Goal: Task Accomplishment & Management: Complete application form

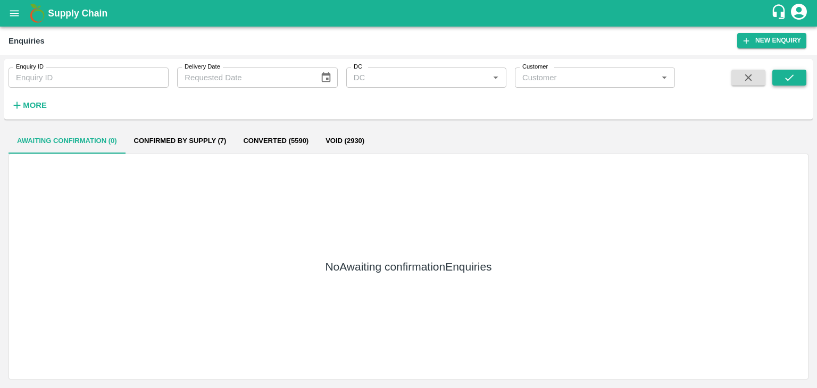
click at [784, 77] on span at bounding box center [790, 92] width 34 height 44
click at [784, 77] on icon "submit" at bounding box center [790, 78] width 12 height 12
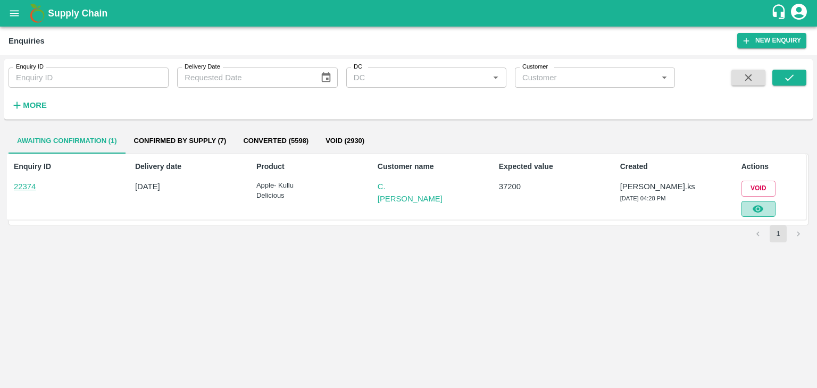
click at [755, 210] on icon "button" at bounding box center [758, 208] width 11 height 7
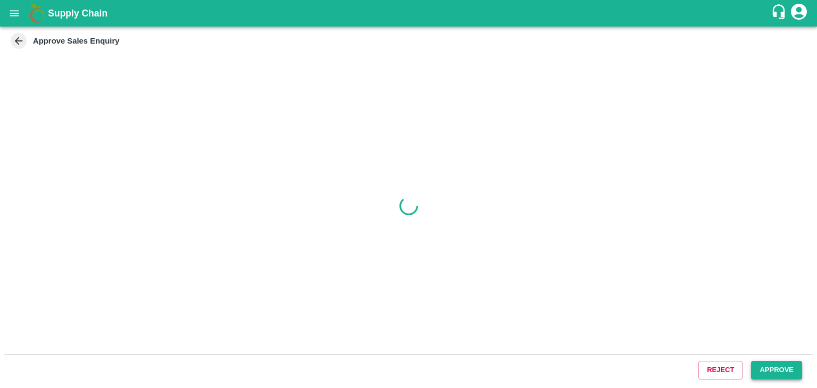
click at [760, 376] on button "Approve" at bounding box center [776, 370] width 51 height 19
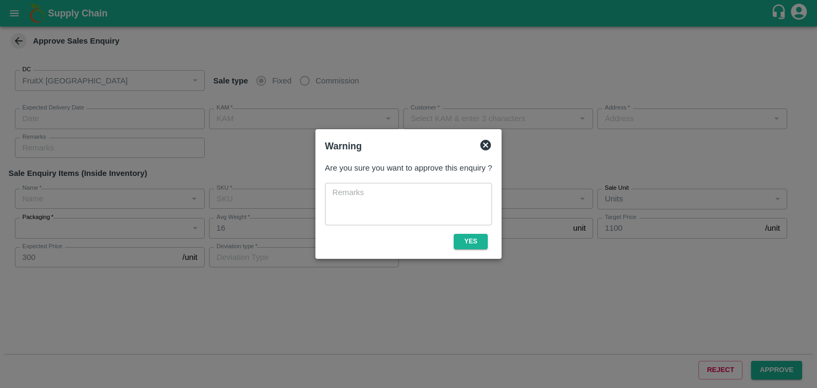
type input "[DATE] 04:35 PM"
type input "[PERSON_NAME].ks"
type input "C.[PERSON_NAME]"
type input "Fruitx , [GEOGRAPHIC_DATA] , [GEOGRAPHIC_DATA], [GEOGRAPHIC_DATA], TAMILNADU, 6…"
type input "Apple- Kullu Delicious"
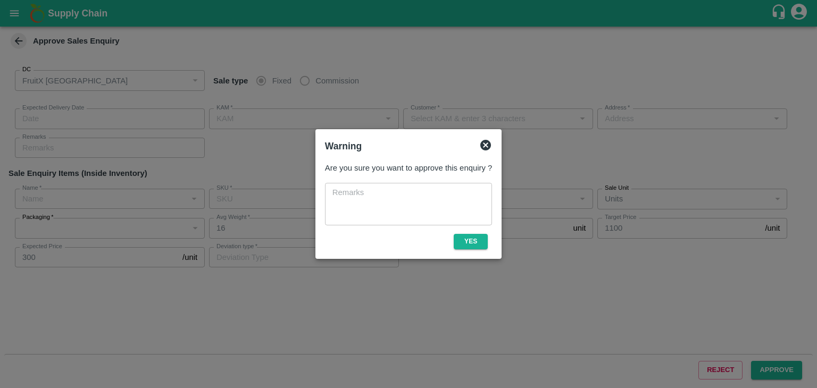
type input "Premium-4 layer"
type input "LP VGK3"
type input "Sale"
click at [480, 239] on button "Yes" at bounding box center [471, 241] width 34 height 15
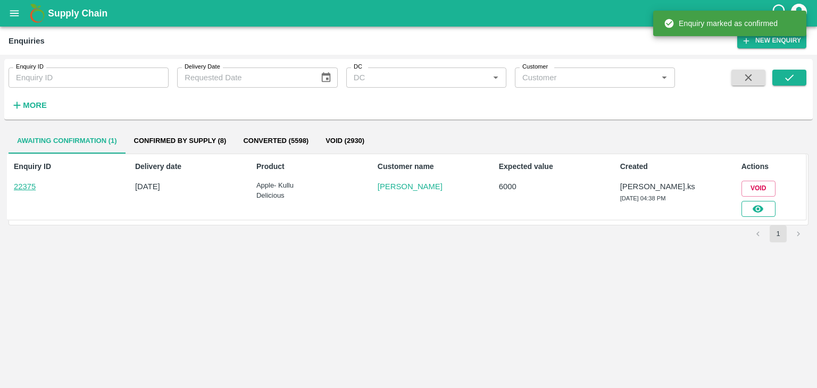
click at [774, 214] on div "Void" at bounding box center [770, 197] width 66 height 40
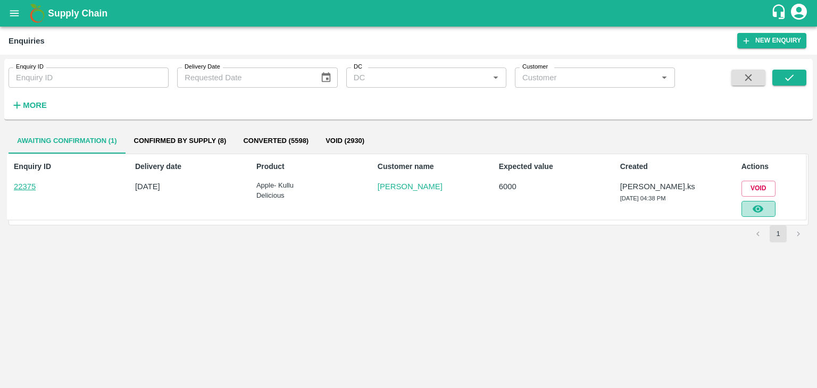
click at [774, 214] on button "button" at bounding box center [759, 209] width 34 height 16
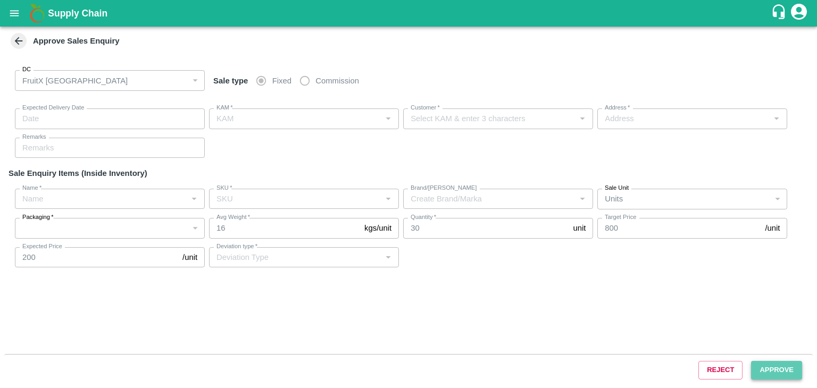
click at [795, 370] on button "Approve" at bounding box center [776, 370] width 51 height 19
type input "[DATE] 04:50 PM"
type input "[PERSON_NAME].ks"
type input "[PERSON_NAME]"
type input "[STREET_ADDRESS]"
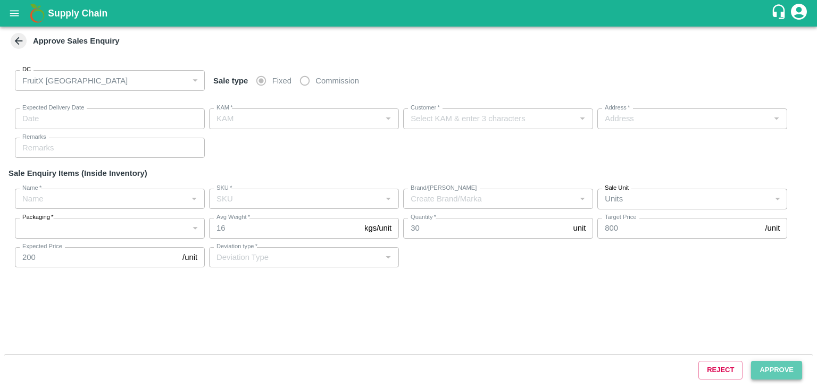
type input "Apple- Kullu Delicious"
type input "Medium (Roll)"
type input "LP VGK3"
type input "Sale"
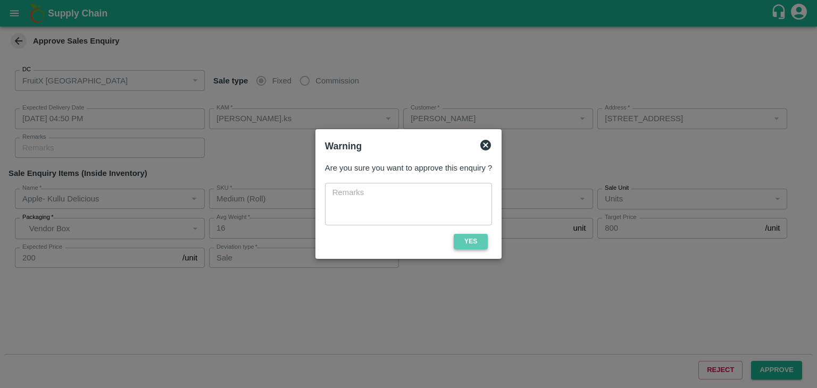
click at [480, 248] on button "Yes" at bounding box center [471, 241] width 34 height 15
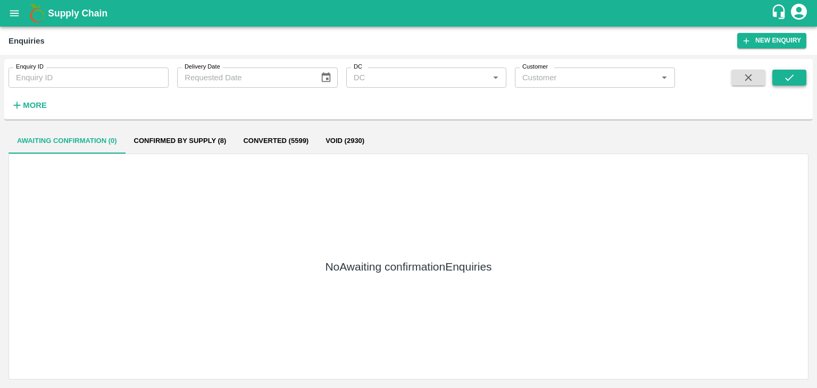
click at [794, 73] on icon "submit" at bounding box center [790, 78] width 12 height 12
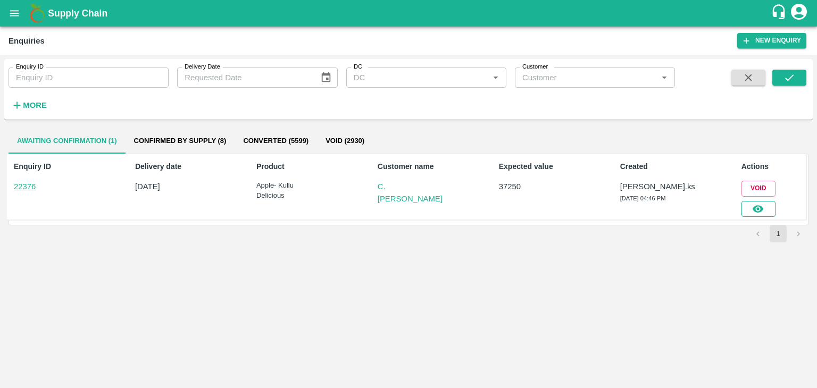
click at [750, 212] on button "button" at bounding box center [759, 209] width 34 height 16
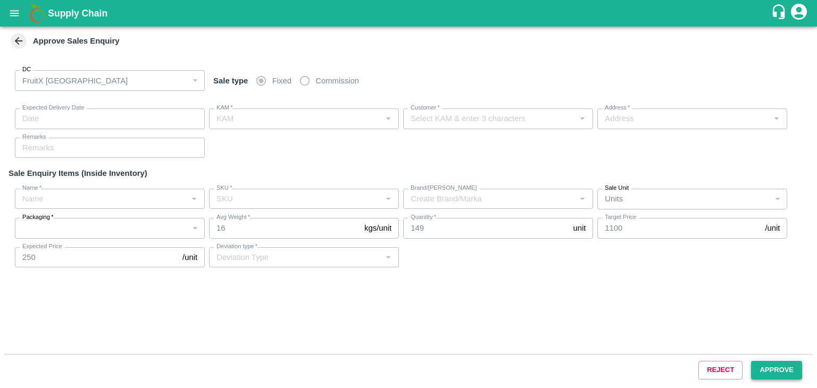
type input "[DATE] 04:50 PM"
type input "[PERSON_NAME].ks"
type input "C.[PERSON_NAME]"
type input "Fruitx , [GEOGRAPHIC_DATA] , [GEOGRAPHIC_DATA], [GEOGRAPHIC_DATA], TAMILNADU, 6…"
type input "Apple- Kullu Delicious"
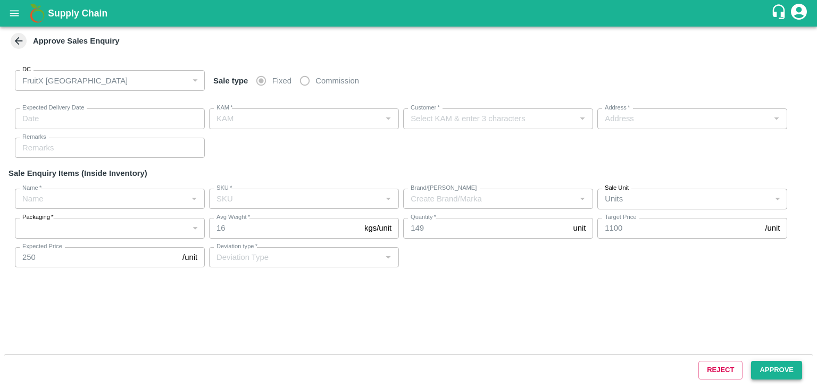
type input "Premium-4 layer"
type input "LP VGK3"
type input "Sale"
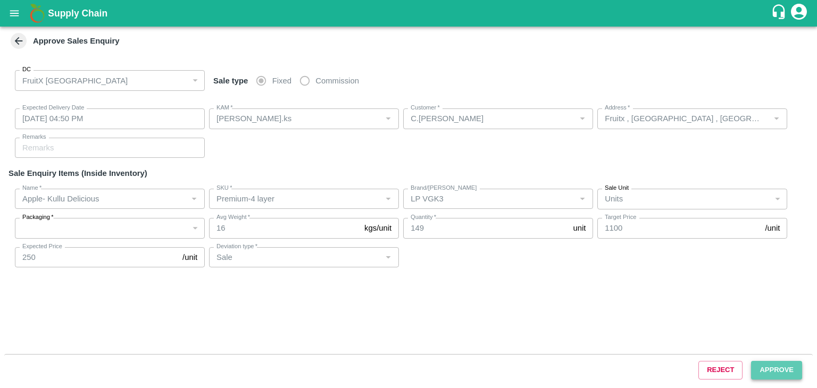
click at [769, 371] on button "Approve" at bounding box center [776, 370] width 51 height 19
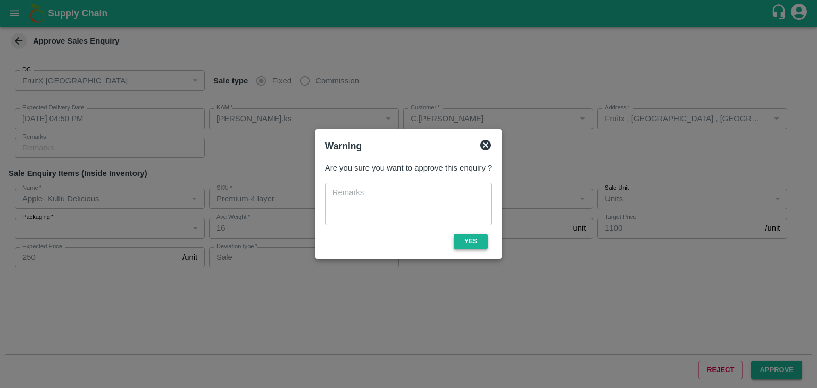
click at [470, 243] on button "Yes" at bounding box center [471, 241] width 34 height 15
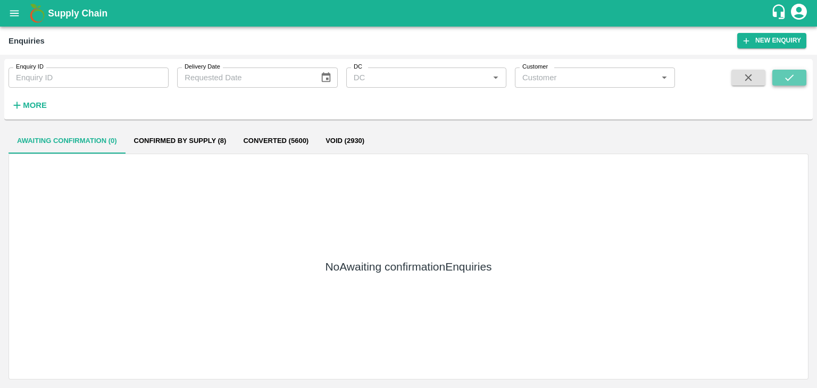
click at [802, 71] on button "submit" at bounding box center [790, 78] width 34 height 16
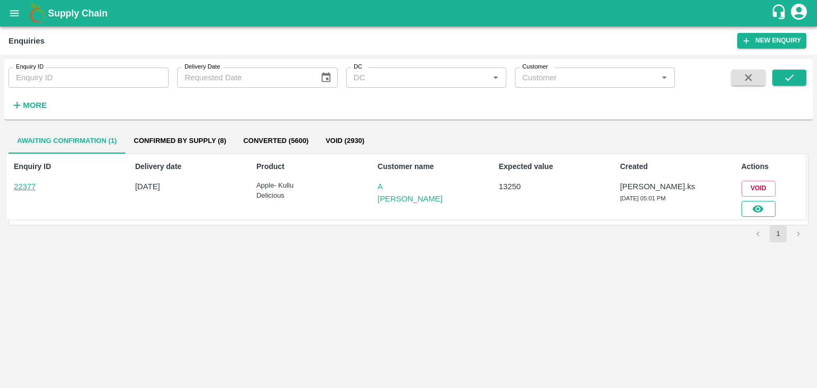
click at [756, 208] on icon "button" at bounding box center [758, 208] width 11 height 7
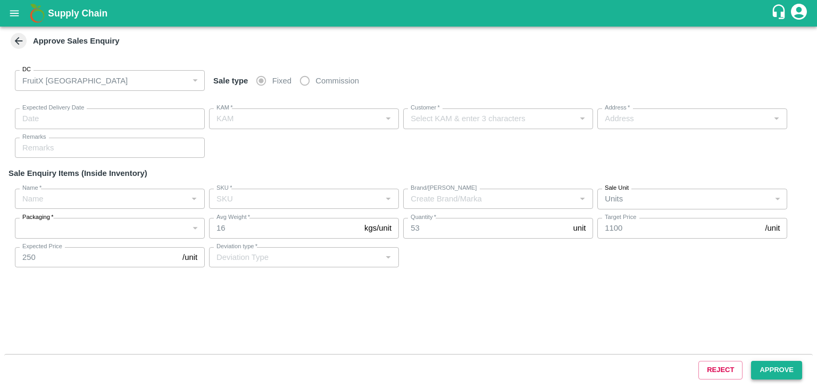
type input "[DATE] 05:20 PM"
type input "[PERSON_NAME].ks"
type input "A [PERSON_NAME]"
type input "FruitX, [GEOGRAPHIC_DATA], [GEOGRAPHIC_DATA] Urban, [GEOGRAPHIC_DATA]"
type input "Apple- Kullu Delicious"
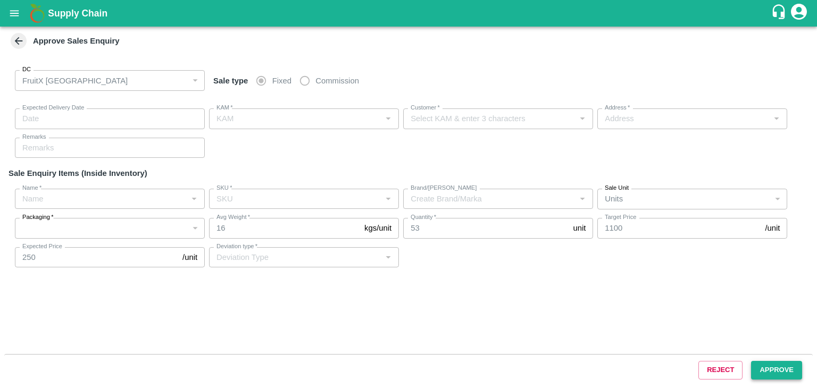
type input "Premium-4 layer"
type input "LP VGK3"
type input "Sale"
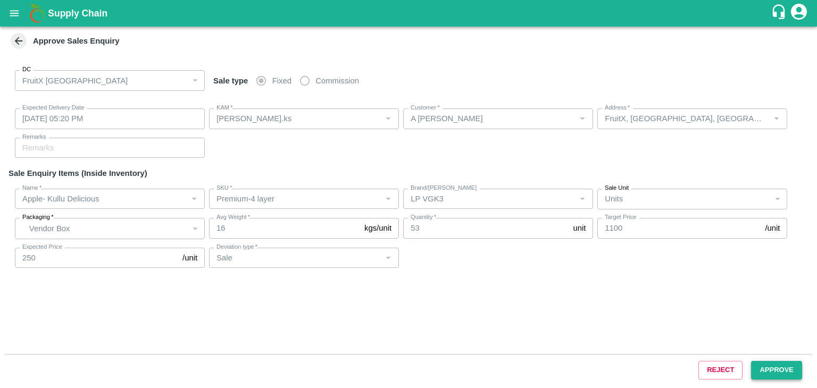
click at [770, 377] on button "Approve" at bounding box center [776, 370] width 51 height 19
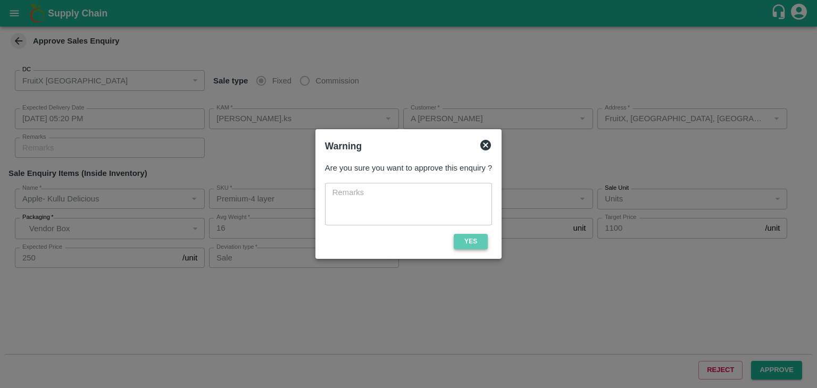
click at [474, 241] on button "Yes" at bounding box center [471, 241] width 34 height 15
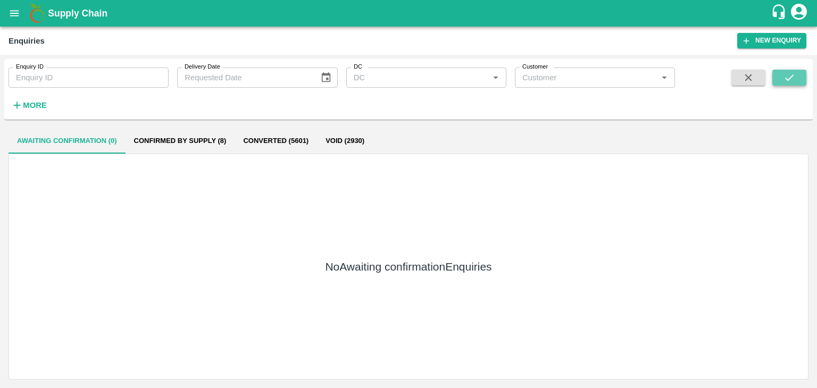
click at [786, 73] on icon "submit" at bounding box center [790, 78] width 12 height 12
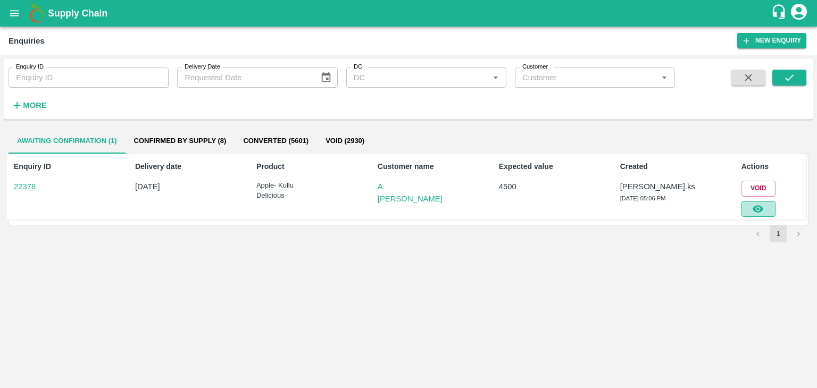
click at [766, 211] on button "button" at bounding box center [759, 209] width 34 height 16
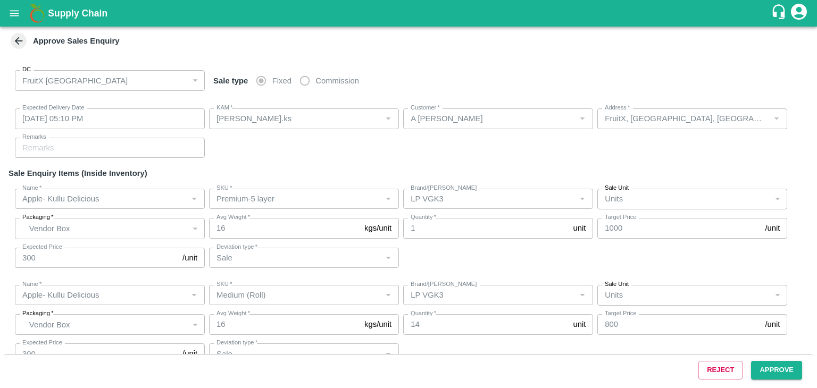
type input "[DATE] 05:10 PM"
type input "[PERSON_NAME].ks"
type input "A [PERSON_NAME]"
type input "FruitX, [GEOGRAPHIC_DATA], [GEOGRAPHIC_DATA] Urban, [GEOGRAPHIC_DATA]"
type input "Apple- Kullu Delicious"
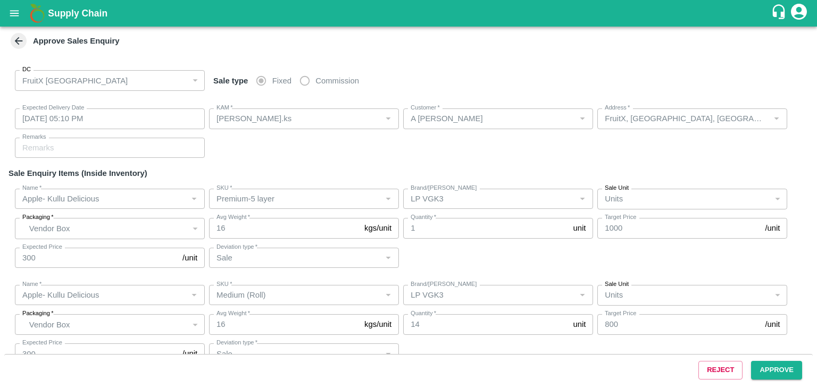
type input "Premium-5 layer"
type input "LP VGK3"
type input "Sale"
type input "Apple- Kullu Delicious"
type input "Medium (Roll)"
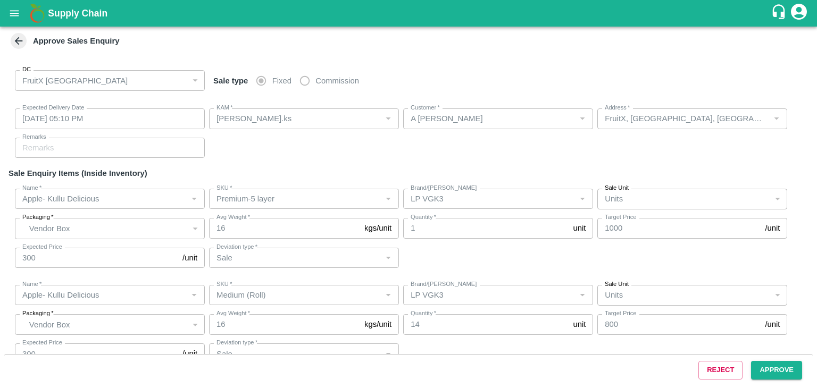
type input "LP VGK3"
type input "Sale"
click at [762, 372] on button "Approve" at bounding box center [776, 370] width 51 height 19
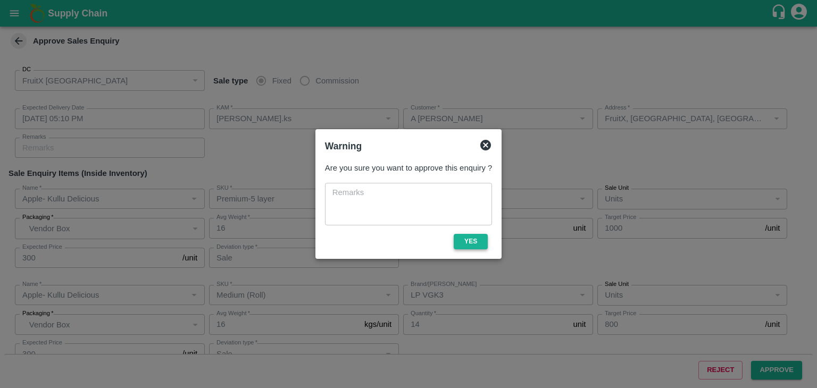
click at [477, 241] on button "Yes" at bounding box center [471, 241] width 34 height 15
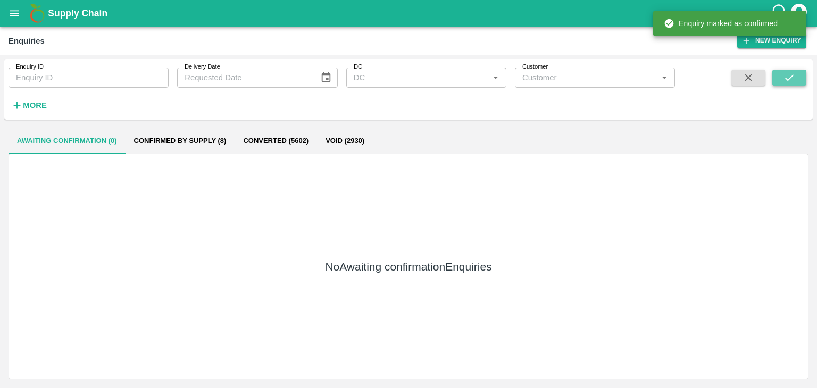
click at [787, 76] on icon "submit" at bounding box center [790, 78] width 12 height 12
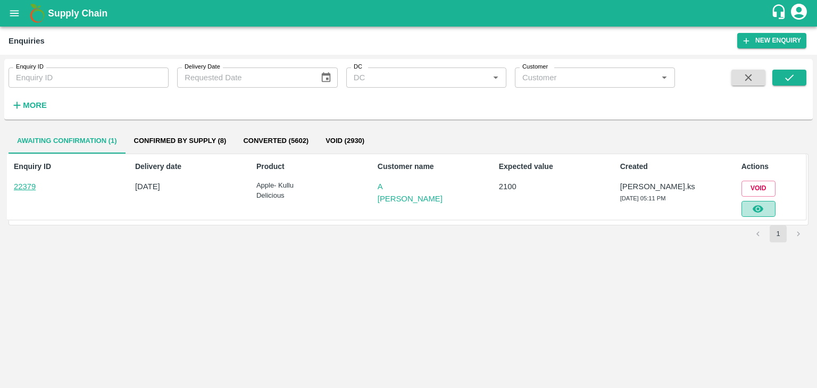
click at [764, 208] on icon "button" at bounding box center [758, 209] width 12 height 12
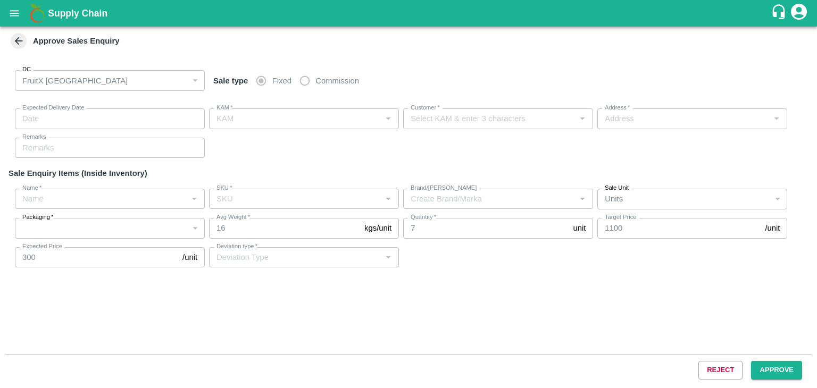
type input "[DATE] 05:15 PM"
type input "[PERSON_NAME].ks"
type input "A [PERSON_NAME]"
type input "FruitX, [GEOGRAPHIC_DATA], [GEOGRAPHIC_DATA] Urban, [GEOGRAPHIC_DATA]"
type input "Apple- Kullu Delicious"
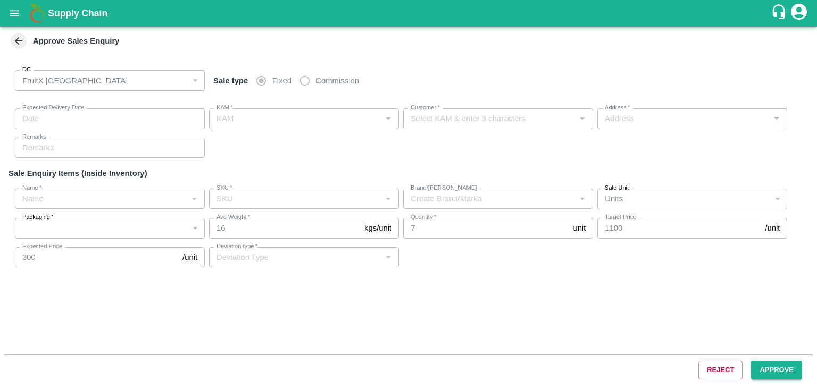
type input "Premium-4 layer"
type input "LP VGK3"
type input "Sale"
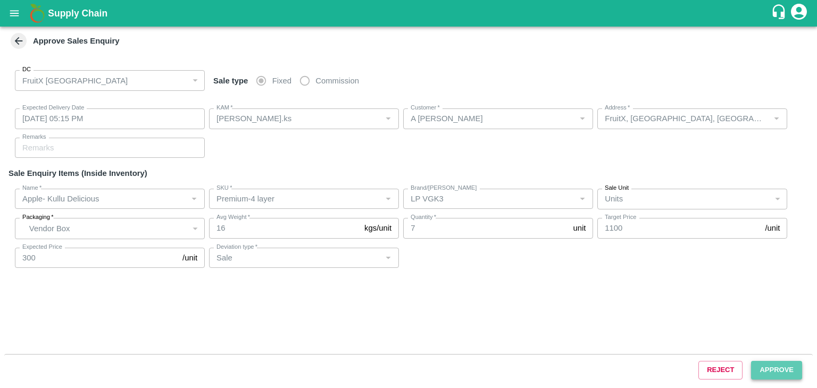
click at [792, 363] on button "Approve" at bounding box center [776, 370] width 51 height 19
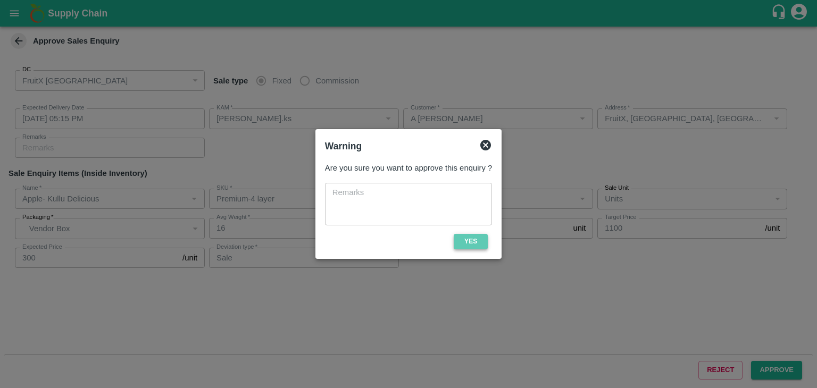
click at [470, 239] on button "Yes" at bounding box center [471, 241] width 34 height 15
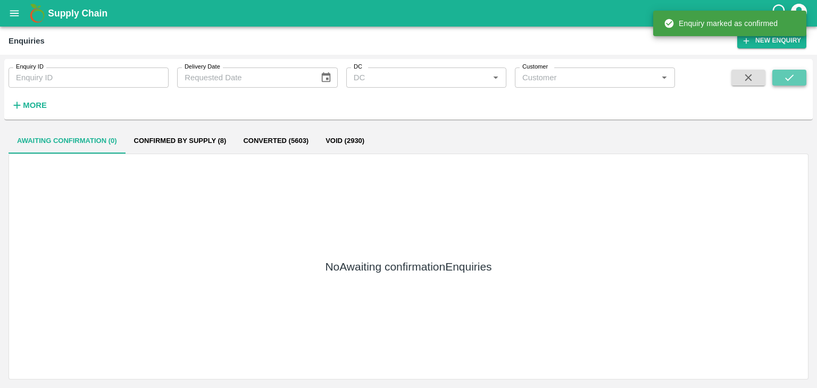
click at [792, 77] on icon "submit" at bounding box center [789, 77] width 9 height 6
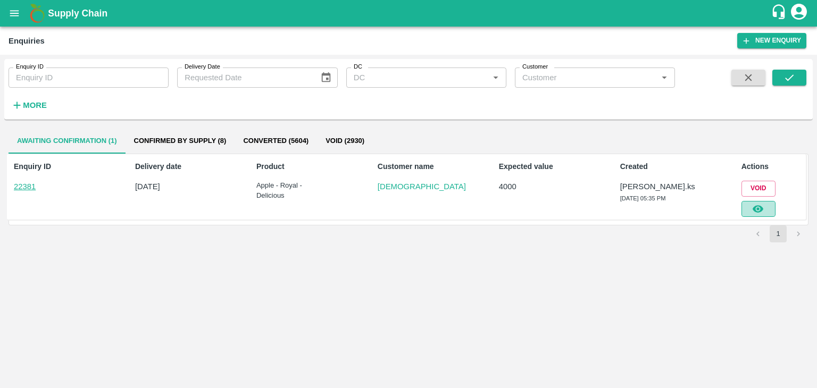
click at [760, 210] on icon "button" at bounding box center [758, 209] width 12 height 12
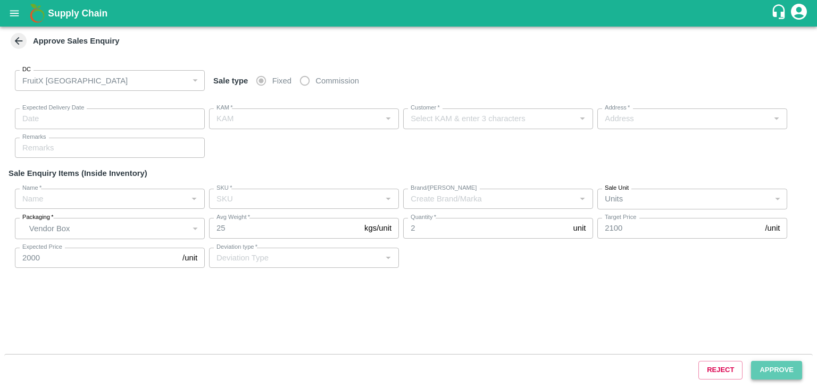
click at [775, 369] on button "Approve" at bounding box center [776, 370] width 51 height 19
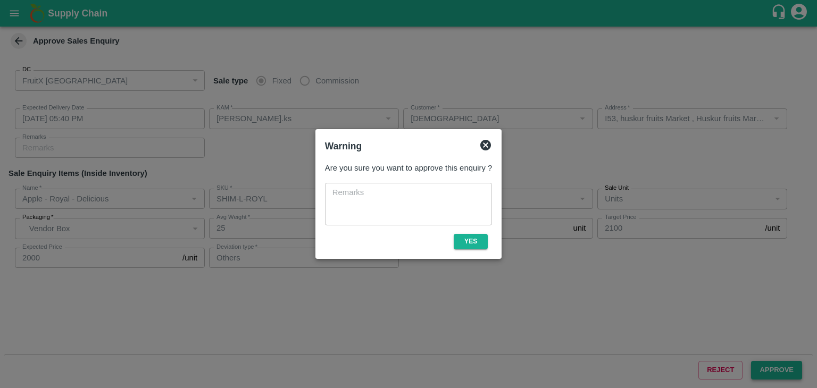
type input "[DATE] 05:40 PM"
type input "[PERSON_NAME].ks"
type input "[DEMOGRAPHIC_DATA]"
type input "I53, huskur fruits Market , Huskur fruits Market , [GEOGRAPHIC_DATA], [GEOGRAPH…"
type input "Apple - Royal - Delicious"
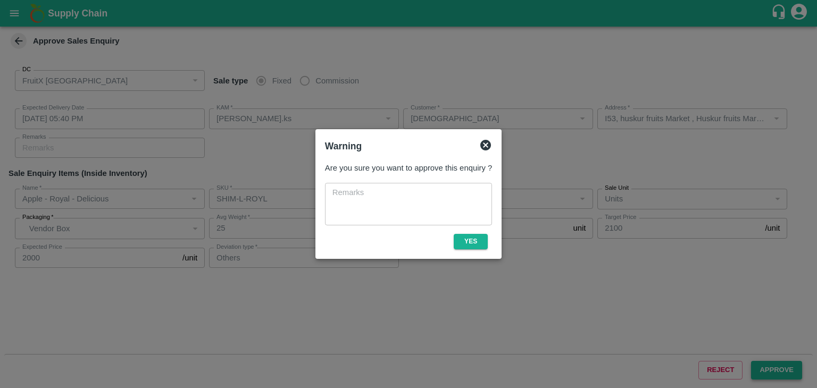
type input "SHIM-L-ROYL"
type input "LP VS5"
type input "Others"
click at [475, 239] on button "Yes" at bounding box center [471, 241] width 34 height 15
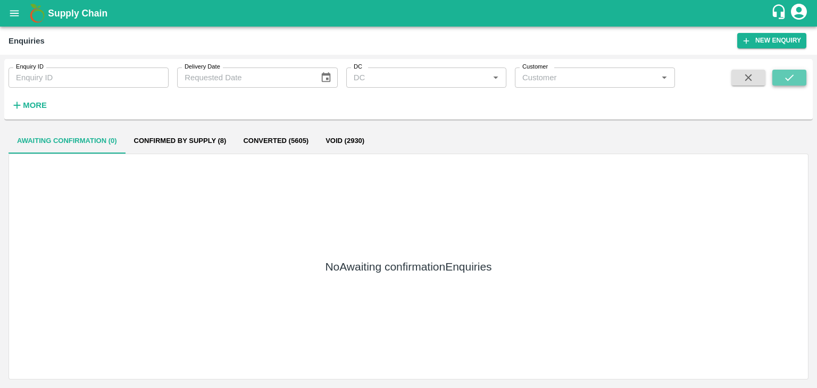
click at [784, 78] on icon "submit" at bounding box center [790, 78] width 12 height 12
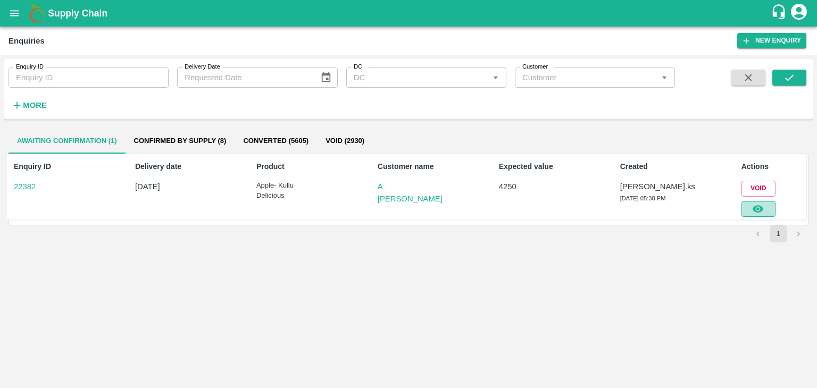
click at [758, 215] on button "button" at bounding box center [759, 209] width 34 height 16
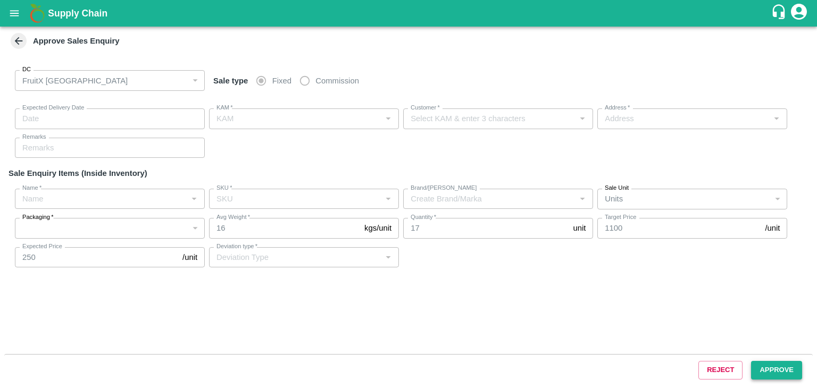
type input "[DATE] 05:45 PM"
type input "[PERSON_NAME].ks"
type input "A [PERSON_NAME]"
type input "FruitX, [GEOGRAPHIC_DATA], [GEOGRAPHIC_DATA] Urban, [GEOGRAPHIC_DATA]"
type input "Apple- Kullu Delicious"
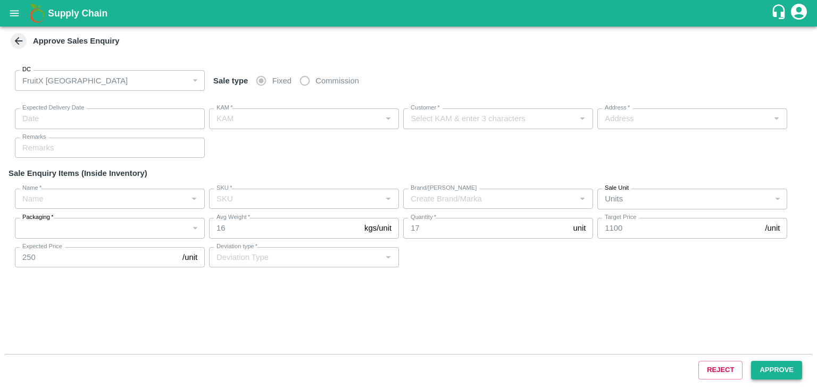
type input "Premium-4 layer"
type input "LP VGK3"
type input "Sale"
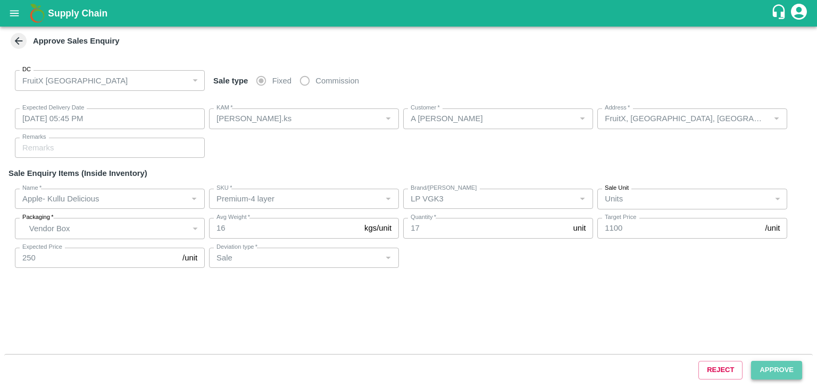
click at [783, 364] on button "Approve" at bounding box center [776, 370] width 51 height 19
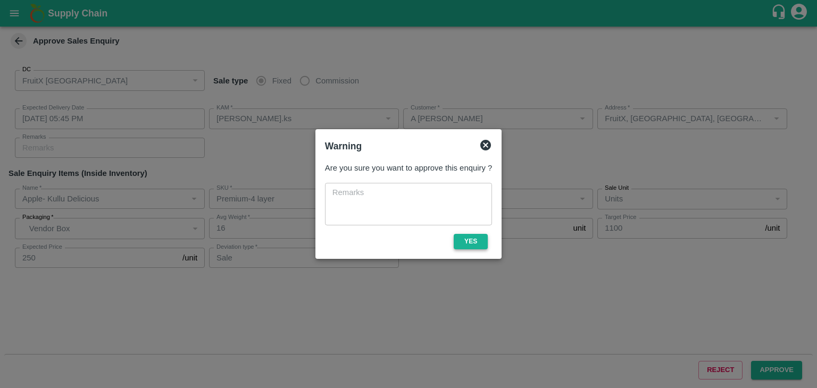
click at [472, 235] on button "Yes" at bounding box center [471, 241] width 34 height 15
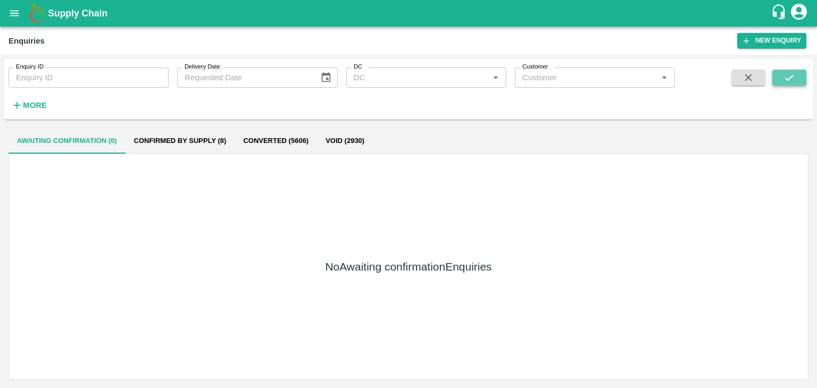
click at [794, 81] on icon "submit" at bounding box center [790, 78] width 12 height 12
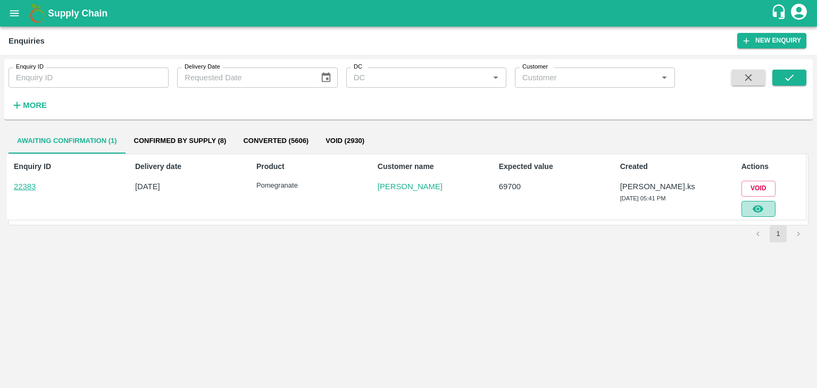
click at [761, 212] on icon "button" at bounding box center [758, 209] width 12 height 12
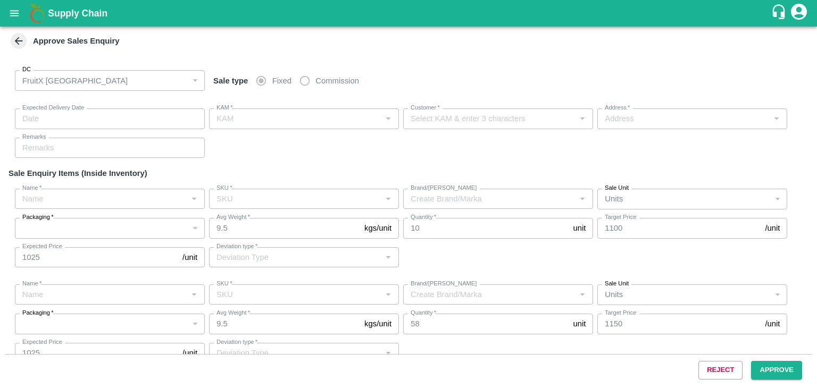
type input "[DATE] 05:50 PM"
type input "[PERSON_NAME].ks"
type input "[PERSON_NAME]"
type input "huskur fruits Market , huskur fruits Market , [GEOGRAPHIC_DATA], [GEOGRAPHIC_DA…"
type input "Pomegranate"
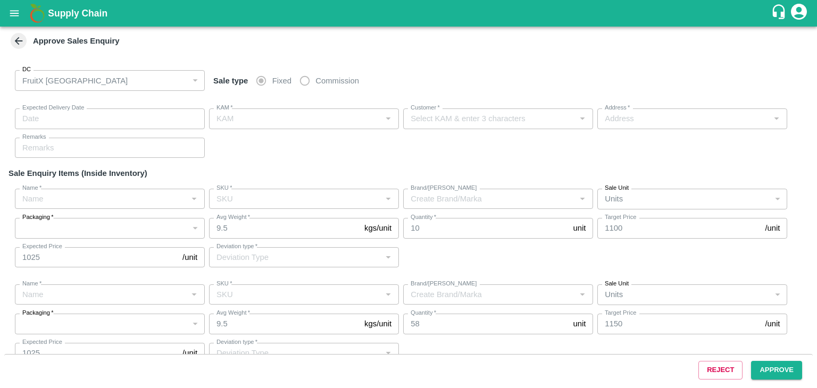
type input "KA-PRM-250-300"
type input "GL"
type input "Others"
type input "Pomegranate"
type input "KA-PRM-300-350"
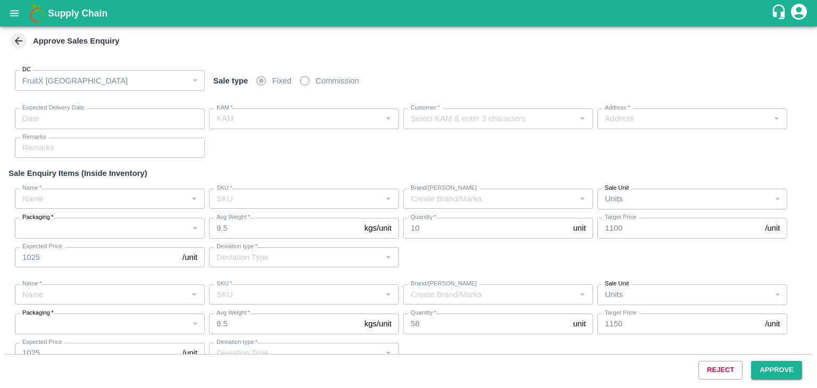
type input "GT"
type input "Others"
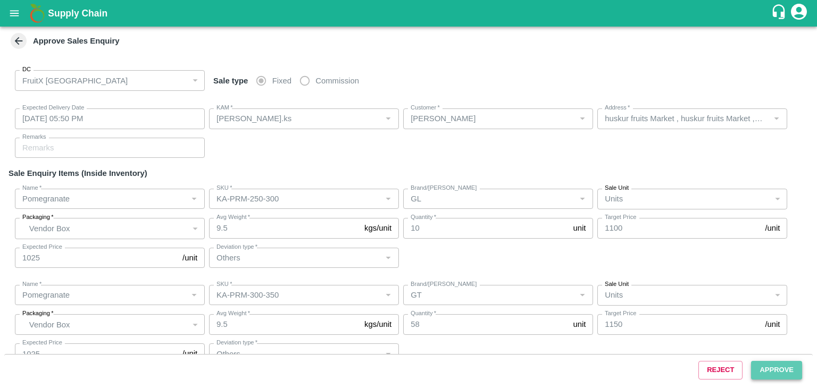
click at [770, 362] on button "Approve" at bounding box center [776, 370] width 51 height 19
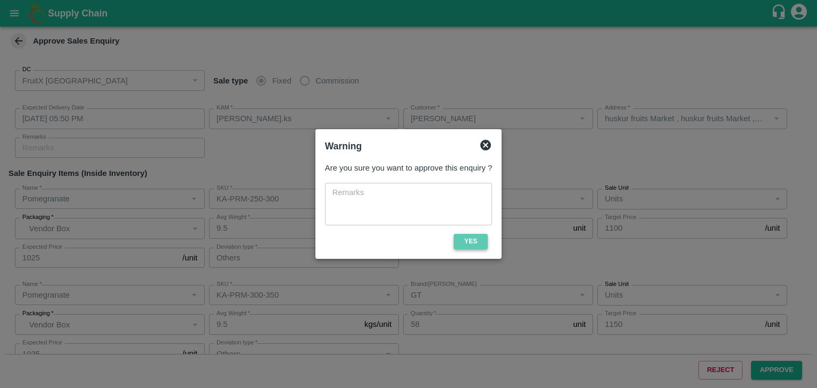
click at [458, 234] on button "Yes" at bounding box center [471, 241] width 34 height 15
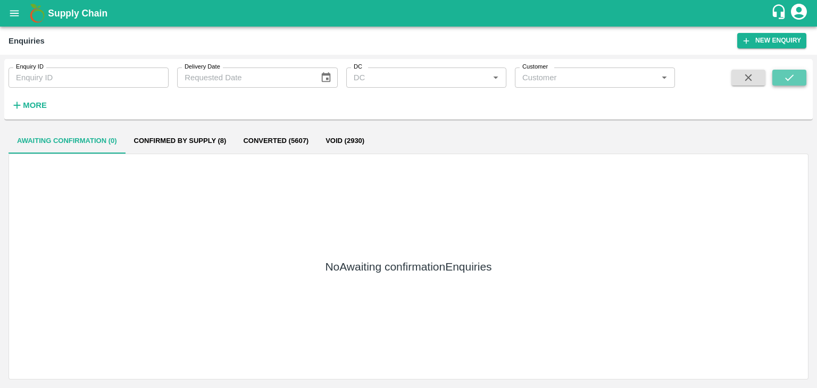
click at [788, 84] on button "submit" at bounding box center [790, 78] width 34 height 16
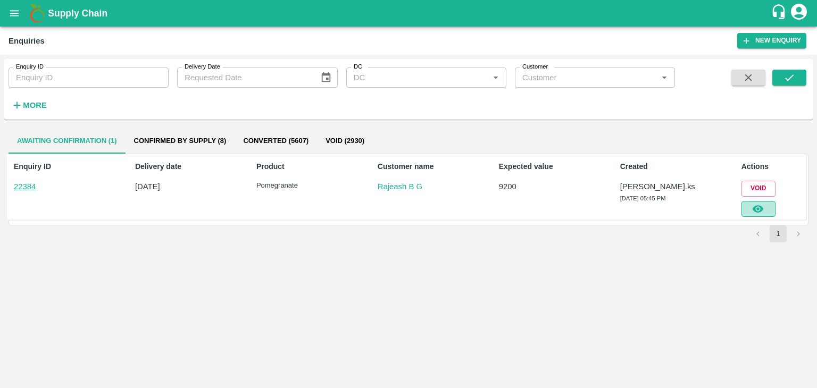
click at [762, 209] on icon "button" at bounding box center [758, 208] width 11 height 7
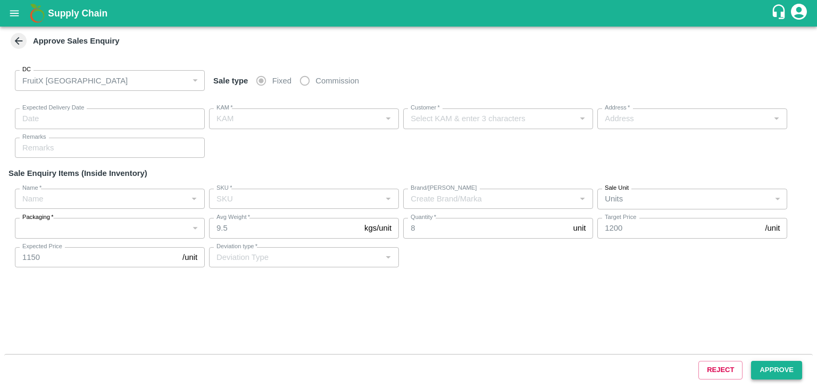
type input "[DATE] 05:55 PM"
type input "[PERSON_NAME].ks"
type input "Rajeash B G"
type input "Electronics City Phase 1, [GEOGRAPHIC_DATA], [GEOGRAPHIC_DATA], [GEOGRAPHIC_DAT…"
type input "Pomegranate"
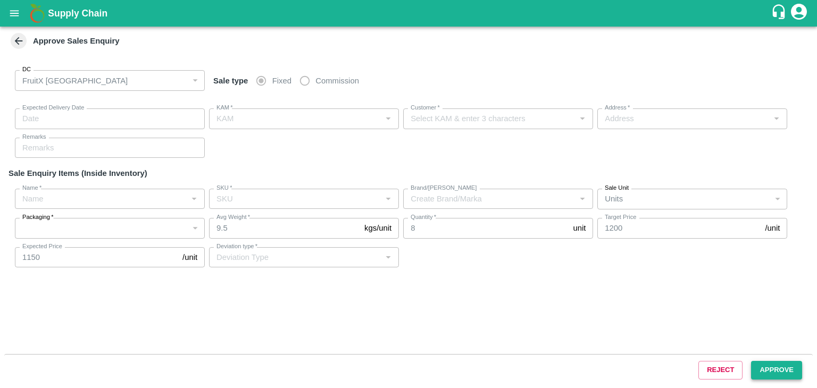
type input "KA-PRM-350-400"
type input "GT"
type input "Others"
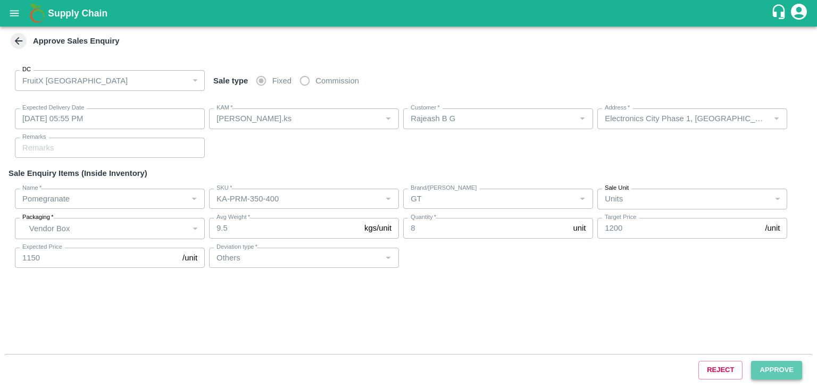
click at [764, 377] on button "Approve" at bounding box center [776, 370] width 51 height 19
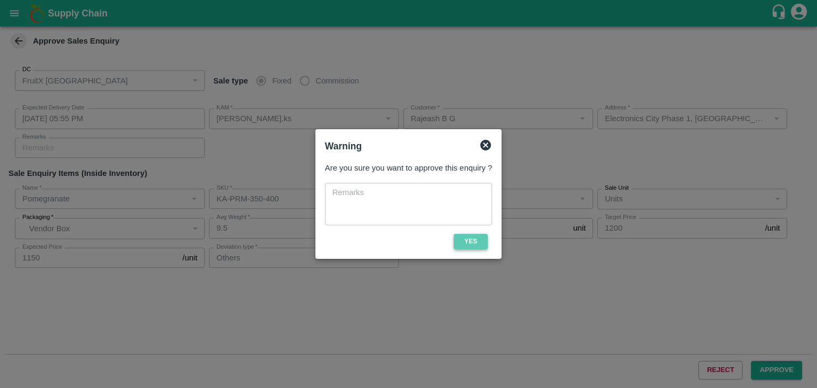
click at [462, 247] on button "Yes" at bounding box center [471, 241] width 34 height 15
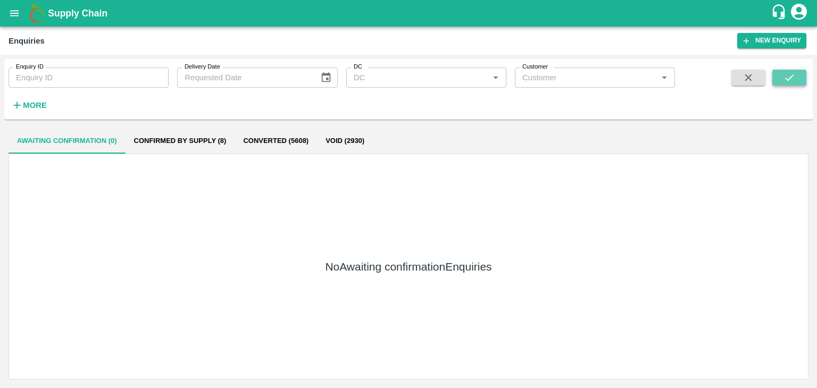
click at [795, 81] on icon "submit" at bounding box center [790, 78] width 12 height 12
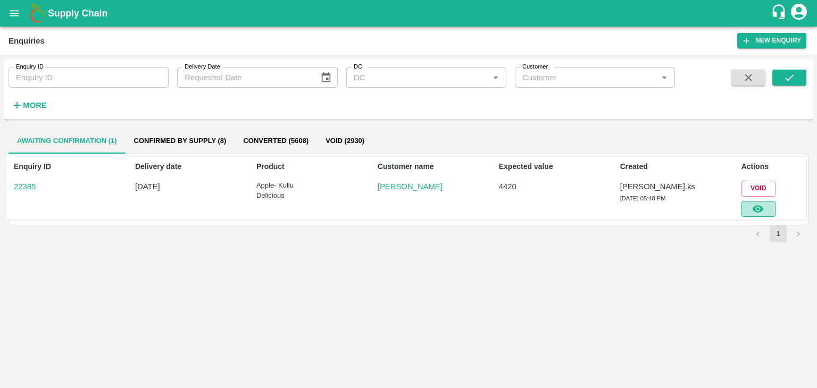
click at [768, 206] on button "button" at bounding box center [759, 209] width 34 height 16
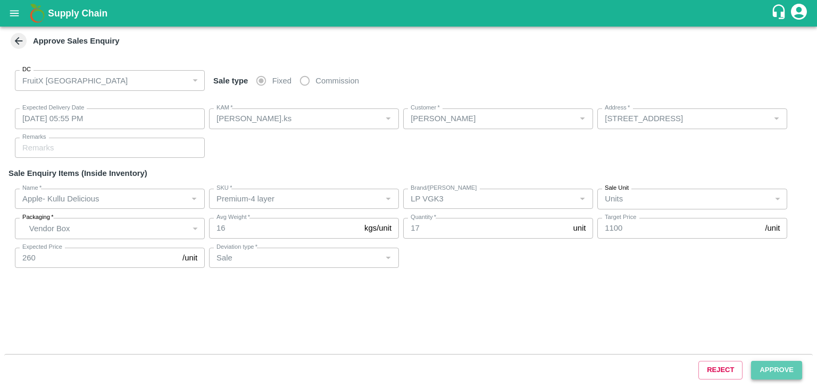
click at [764, 373] on button "Approve" at bounding box center [776, 370] width 51 height 19
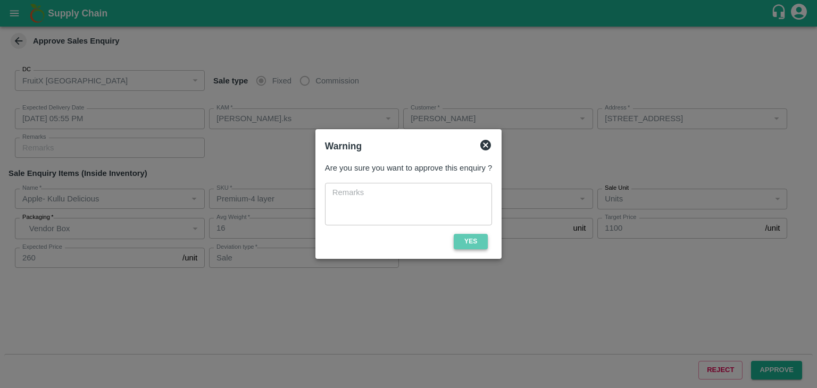
click at [477, 236] on button "Yes" at bounding box center [471, 241] width 34 height 15
